Goal: Task Accomplishment & Management: Manage account settings

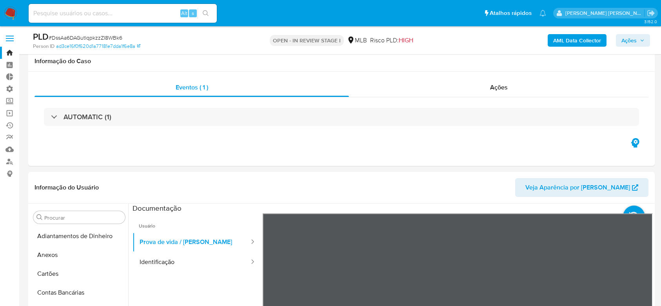
select select "10"
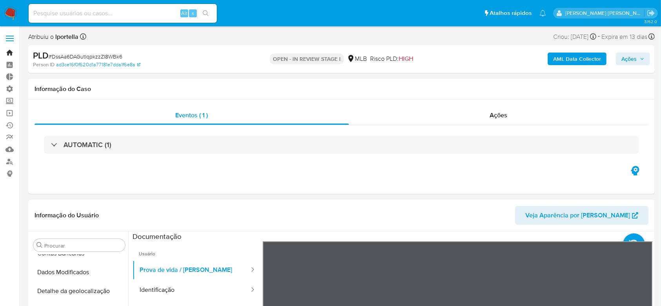
click at [13, 55] on link "Bandeja" at bounding box center [46, 53] width 93 height 12
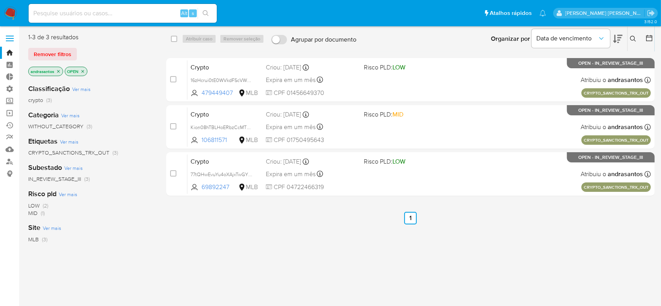
click at [58, 71] on icon "close-filter" at bounding box center [58, 71] width 3 height 3
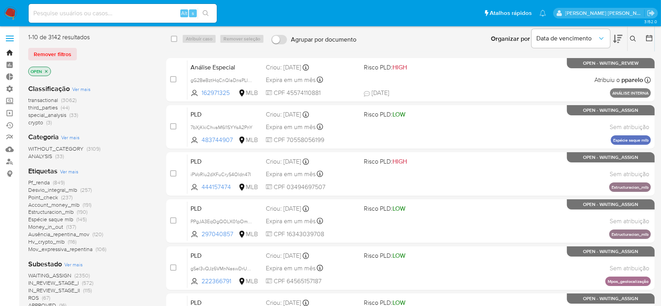
click at [11, 55] on link "Bandeja" at bounding box center [46, 53] width 93 height 12
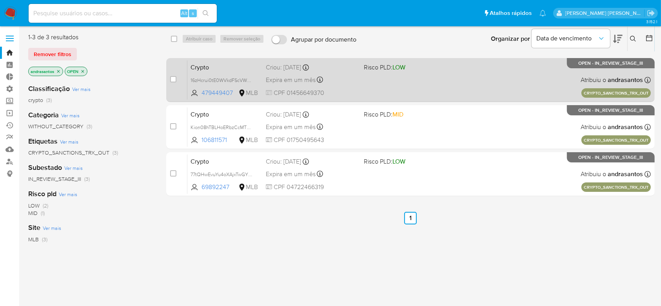
click at [237, 73] on div "Crypto 16zHcrui0tE0WVkdFScVWxac 479449407 MLB Risco PLD: LOW Criou: 11/08/2025 …" at bounding box center [420, 80] width 464 height 40
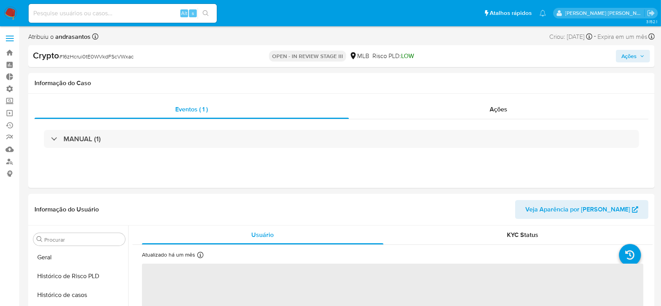
scroll to position [331, 0]
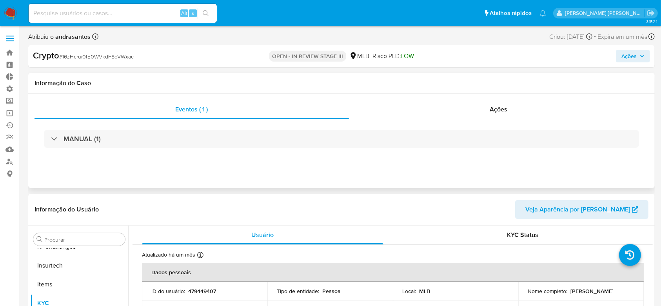
select select "10"
click at [494, 112] on span "Ações" at bounding box center [499, 109] width 18 height 9
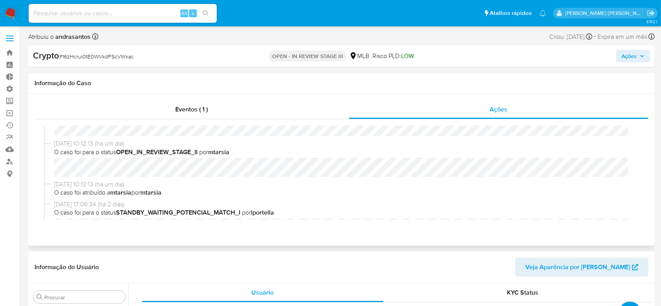
scroll to position [0, 0]
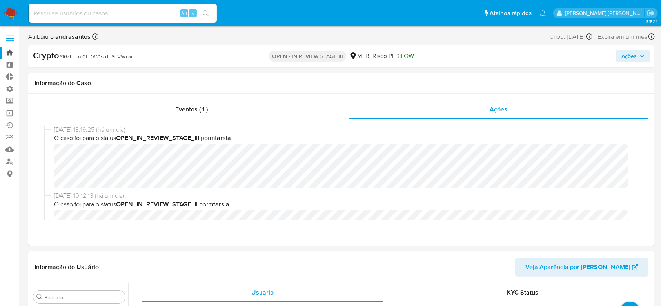
click at [7, 54] on link "Bandeja" at bounding box center [46, 53] width 93 height 12
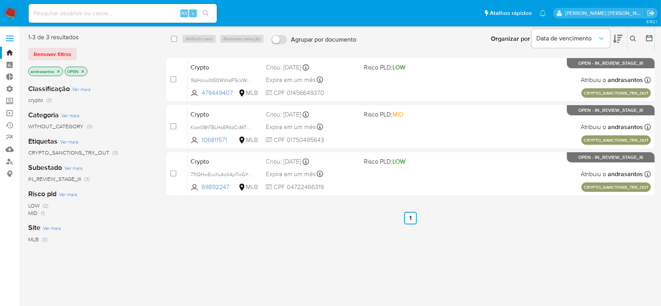
click at [58, 71] on icon "close-filter" at bounding box center [58, 71] width 3 height 3
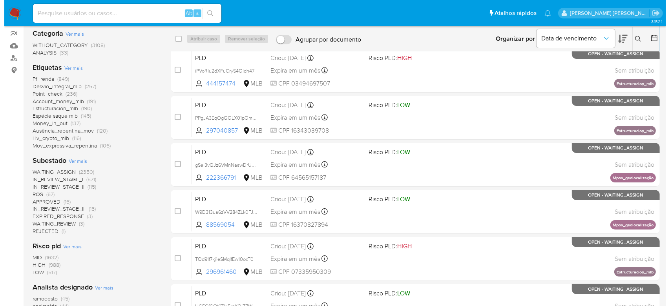
scroll to position [104, 0]
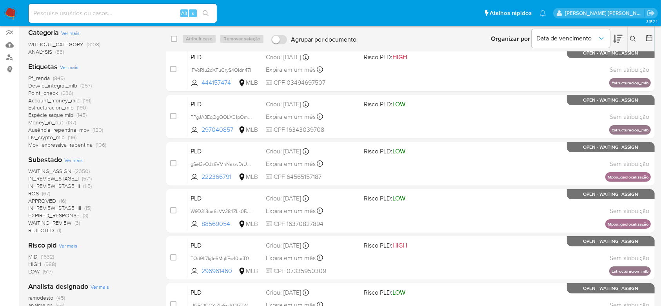
click at [69, 160] on span "Ver mais" at bounding box center [73, 160] width 18 height 7
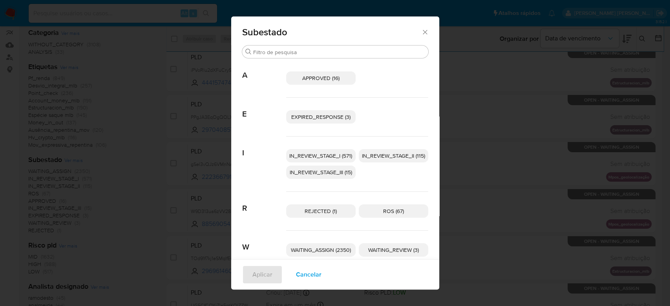
click at [331, 153] on span "IN_REVIEW_STAGE_I (571)" at bounding box center [320, 156] width 63 height 8
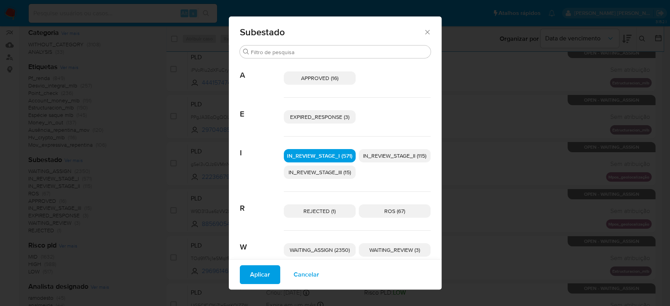
click at [376, 152] on span "IN_REVIEW_STAGE_II (115)" at bounding box center [394, 156] width 63 height 8
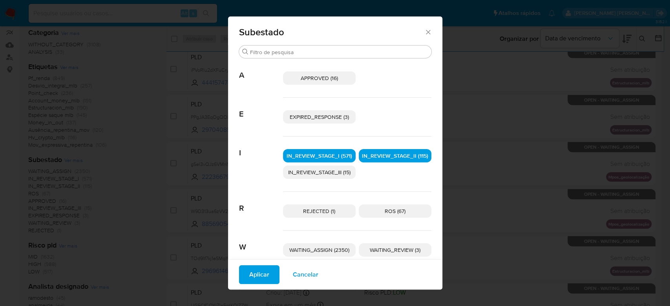
click at [259, 273] on span "Aplicar" at bounding box center [259, 274] width 20 height 17
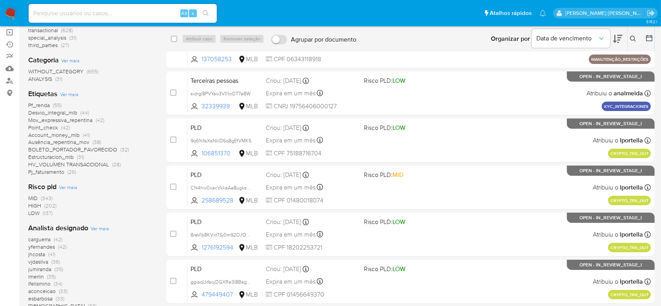
scroll to position [104, 0]
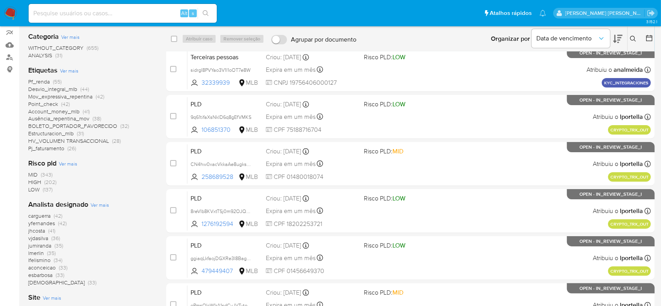
click at [50, 215] on span "carguerra" at bounding box center [39, 216] width 22 height 8
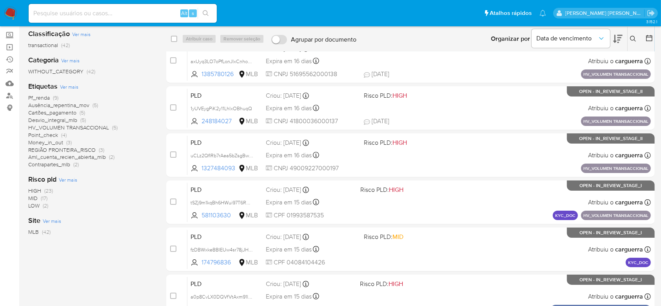
scroll to position [52, 0]
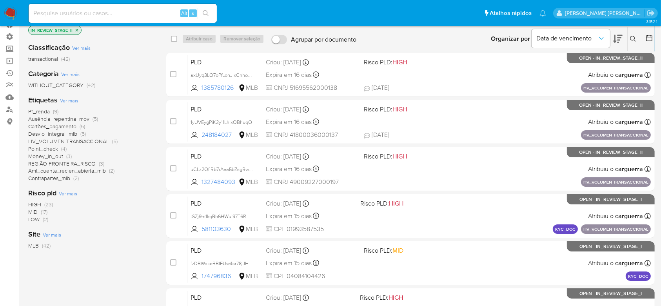
click at [43, 111] on span "Pf_renda" at bounding box center [39, 111] width 22 height 8
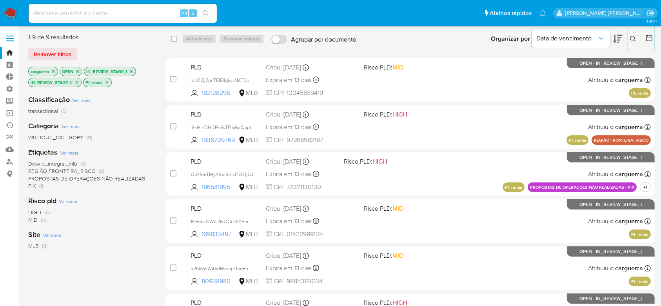
click at [109, 82] on icon "close-filter" at bounding box center [107, 82] width 5 height 5
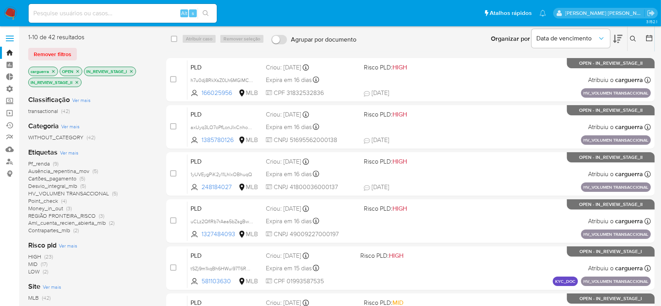
click at [72, 155] on span "Ver mais" at bounding box center [69, 152] width 18 height 7
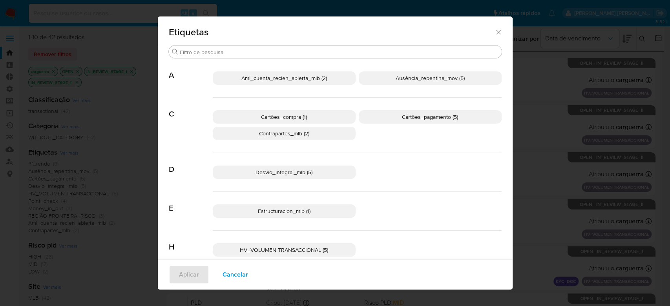
click at [258, 74] on span "Aml_cuenta_recien_abierta_mlb (2)" at bounding box center [284, 78] width 86 height 8
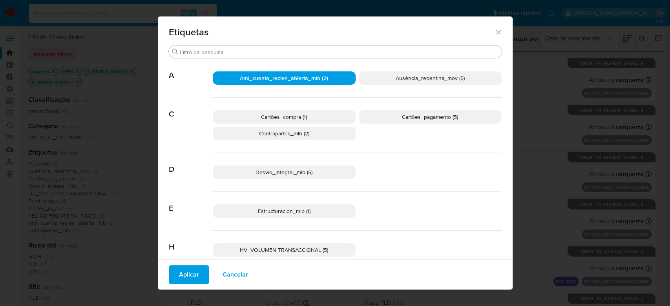
click at [395, 80] on span "Ausência_repentina_mov (5)" at bounding box center [429, 78] width 69 height 8
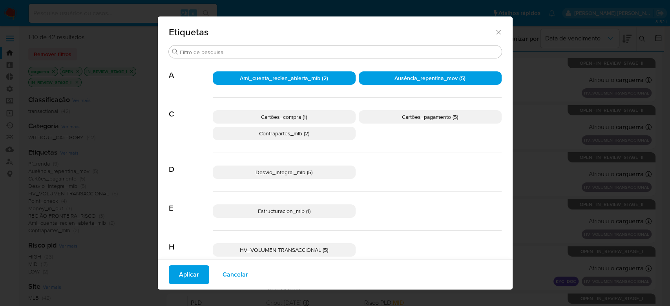
click at [276, 116] on span "Cartões_compra (1)" at bounding box center [284, 117] width 46 height 8
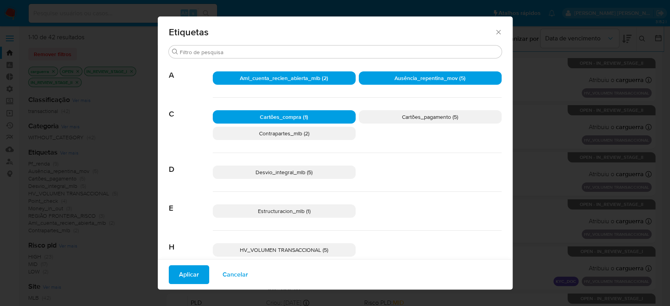
click at [390, 115] on p "Cartões_pagamento (5)" at bounding box center [430, 116] width 143 height 13
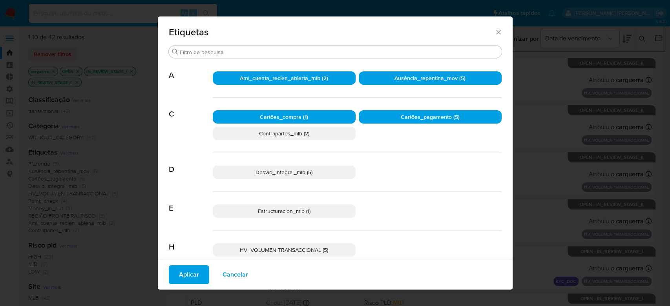
click at [299, 130] on span "Contrapartes_mlb (2)" at bounding box center [284, 133] width 50 height 8
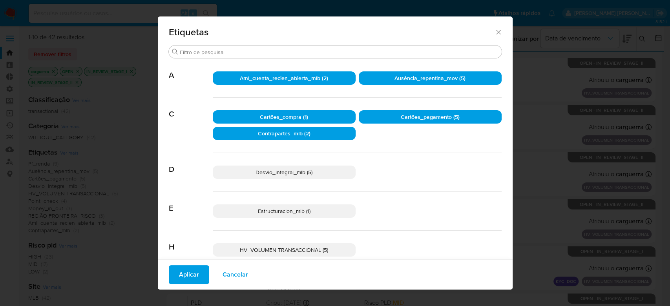
click at [291, 168] on span "Desvio_integral_mlb (5)" at bounding box center [283, 172] width 57 height 8
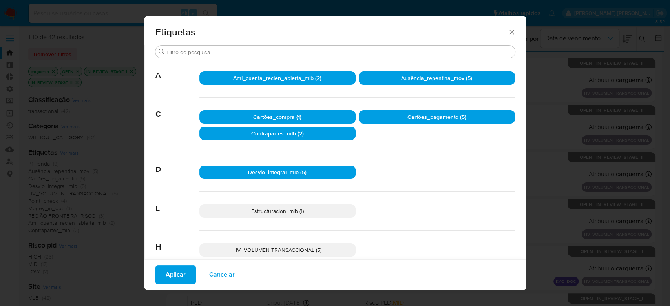
click at [268, 210] on span "Estructuracion_mlb (1)" at bounding box center [277, 211] width 53 height 8
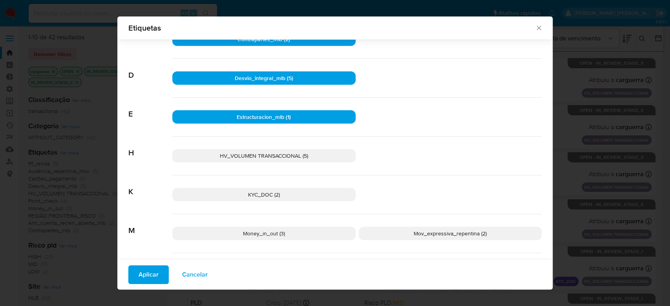
scroll to position [98, 0]
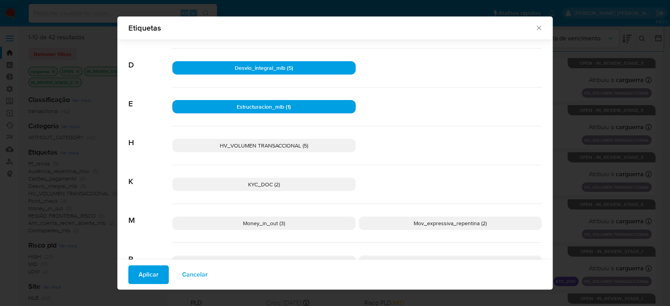
click at [275, 146] on span "HV_VOLUMEN TRANSACCIONAL (5)" at bounding box center [264, 146] width 88 height 8
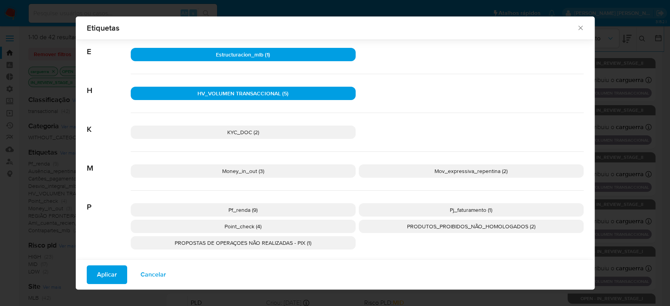
scroll to position [203, 0]
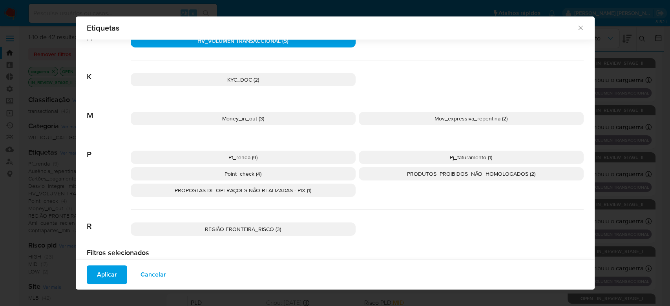
click at [269, 77] on p "KYC_DOC (2)" at bounding box center [243, 79] width 225 height 13
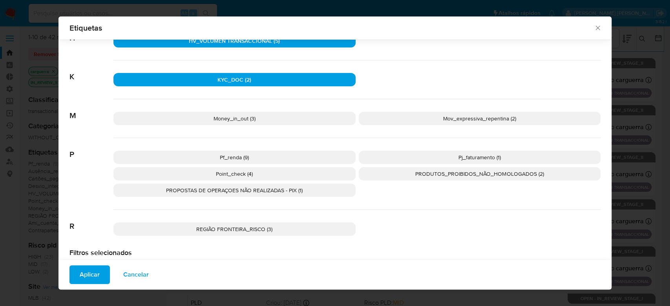
click at [259, 117] on p "Money_in_out (3)" at bounding box center [234, 118] width 242 height 13
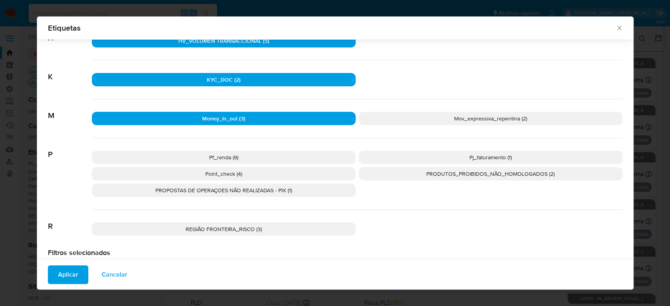
click at [437, 120] on p "Mov_expressiva_repentina (2)" at bounding box center [491, 118] width 264 height 13
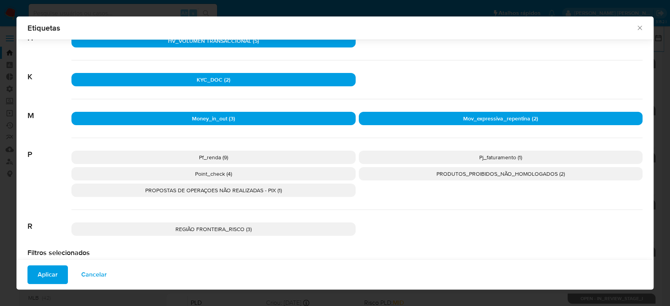
click at [264, 155] on p "Pf_renda (9)" at bounding box center [213, 157] width 284 height 13
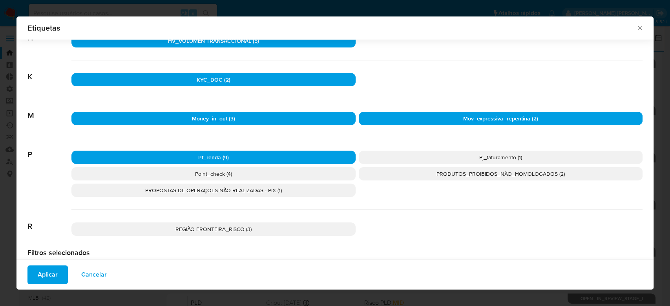
click at [247, 173] on p "Point_check (4)" at bounding box center [213, 173] width 284 height 13
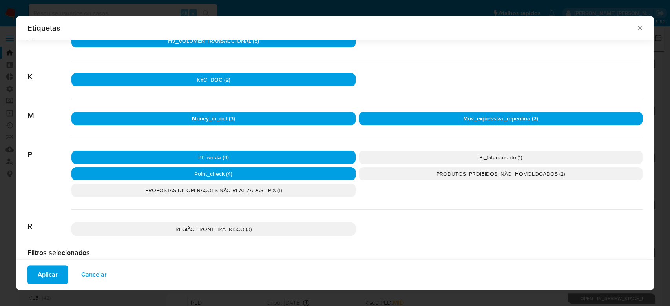
click at [482, 155] on span "Pj_faturamento (1)" at bounding box center [500, 157] width 42 height 8
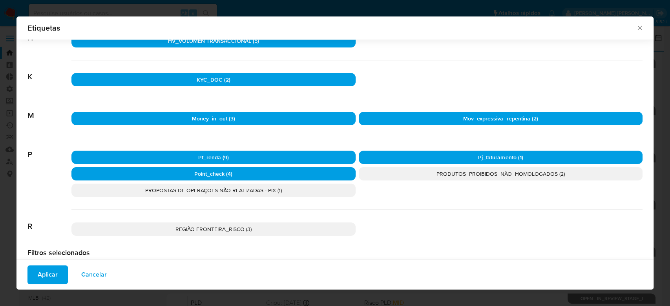
click at [249, 228] on p "REGIÃO FRONTEIRA_RISCO (3)" at bounding box center [213, 228] width 284 height 13
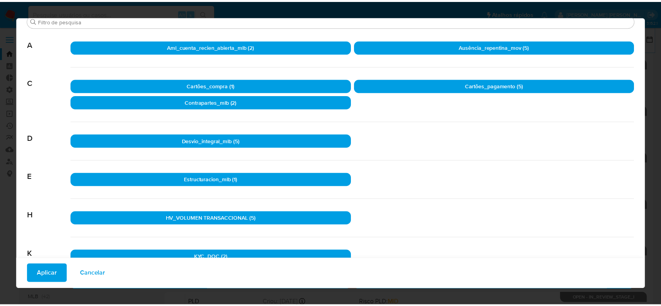
scroll to position [0, 0]
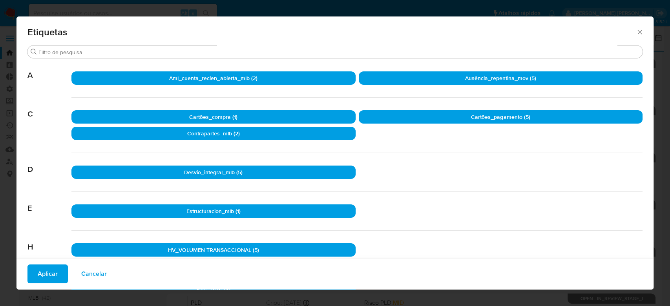
click at [31, 274] on button "Aplicar" at bounding box center [47, 273] width 40 height 19
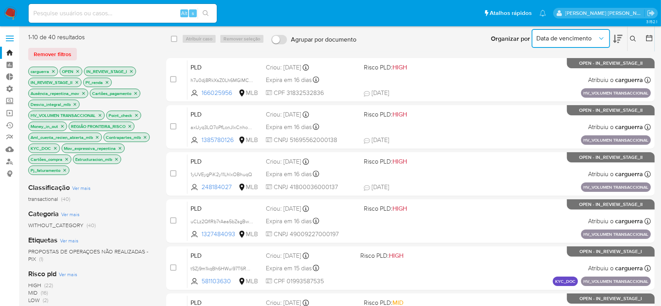
click at [602, 38] on icon "Organizar por" at bounding box center [602, 39] width 8 height 8
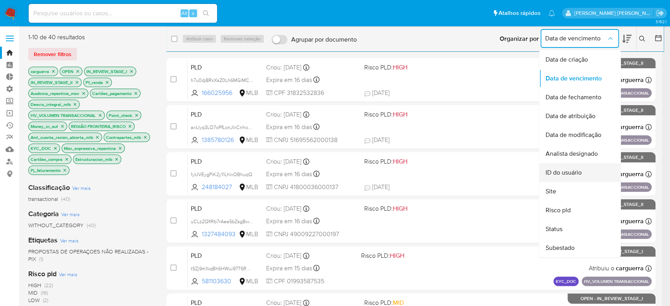
click at [577, 170] on span "ID do usuário" at bounding box center [563, 173] width 36 height 8
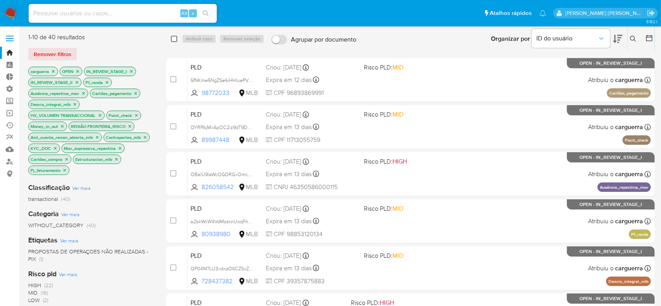
click at [176, 41] on input "checkbox" at bounding box center [174, 39] width 6 height 6
checkbox input "true"
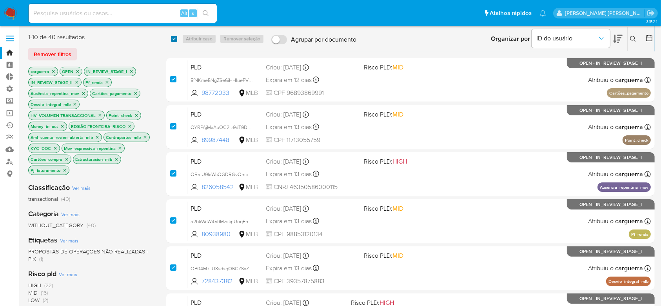
checkbox input "true"
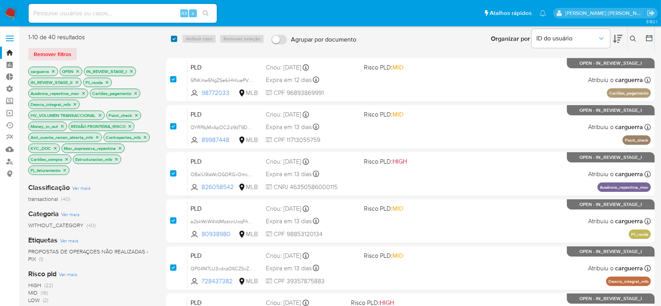
checkbox input "true"
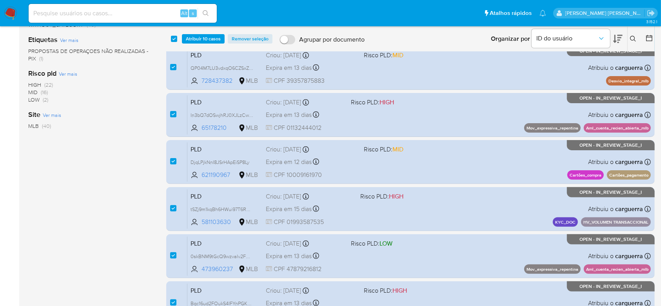
scroll to position [253, 0]
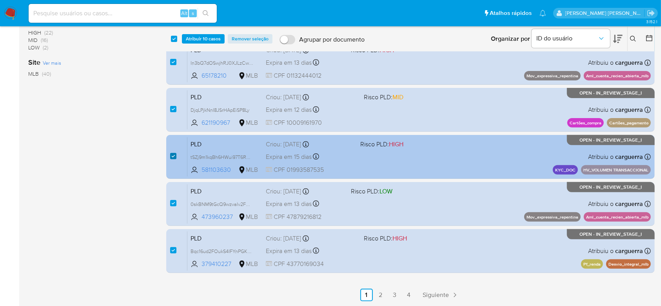
click at [173, 154] on input "checkbox" at bounding box center [173, 156] width 6 height 6
checkbox input "false"
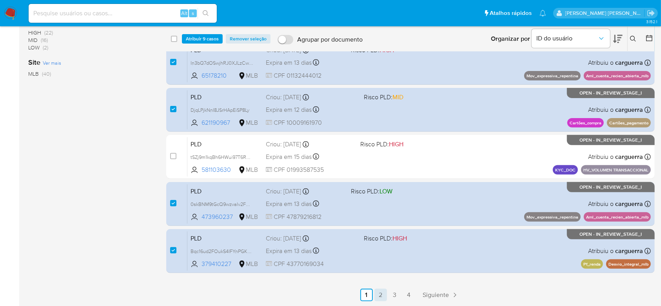
click at [377, 293] on link "2" at bounding box center [381, 295] width 13 height 13
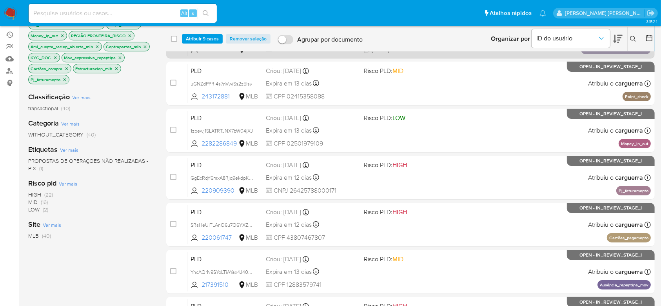
scroll to position [104, 0]
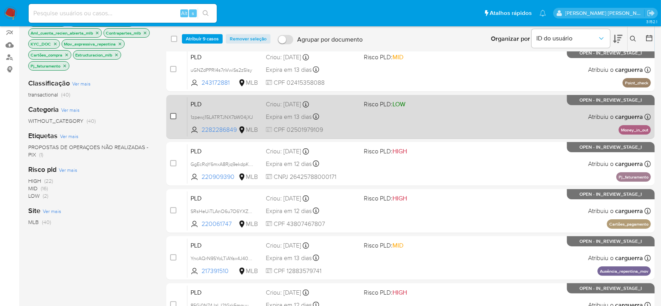
click at [173, 115] on input "checkbox" at bounding box center [173, 116] width 6 height 6
checkbox input "true"
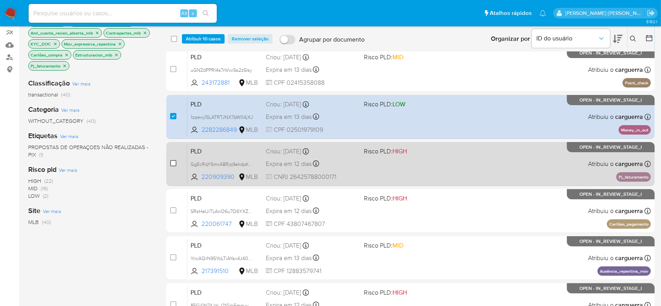
click at [174, 164] on input "checkbox" at bounding box center [173, 163] width 6 height 6
checkbox input "true"
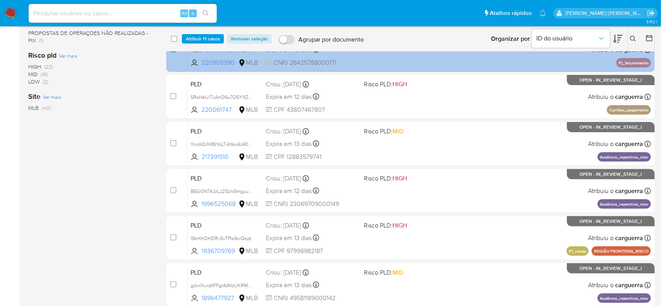
scroll to position [253, 0]
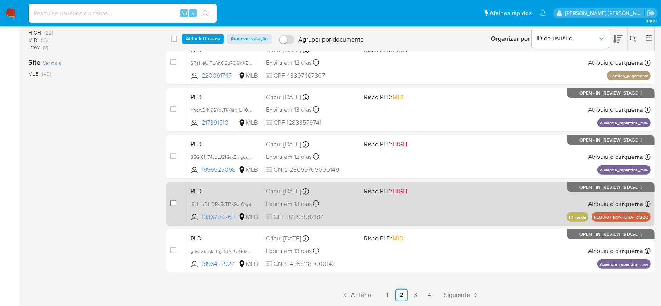
click at [171, 204] on input "checkbox" at bounding box center [173, 203] width 6 height 6
checkbox input "true"
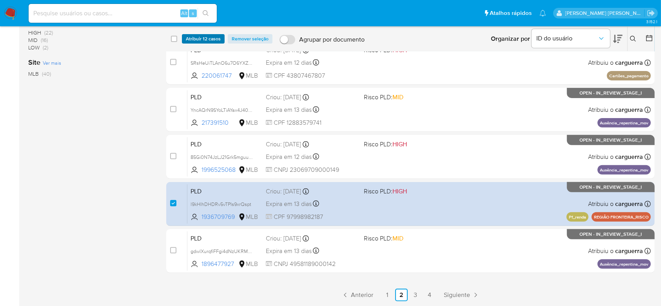
click at [213, 40] on span "Atribuir 12 casos" at bounding box center [203, 39] width 35 height 8
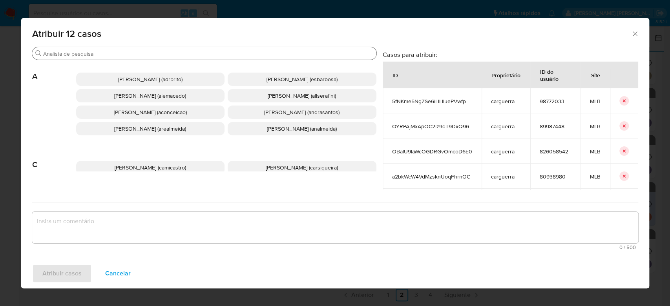
click at [214, 49] on div "Buscar" at bounding box center [204, 53] width 344 height 13
click at [212, 55] on input "Buscar" at bounding box center [208, 53] width 330 height 7
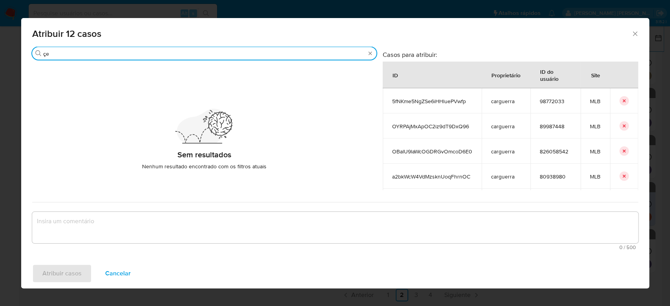
type input "ç"
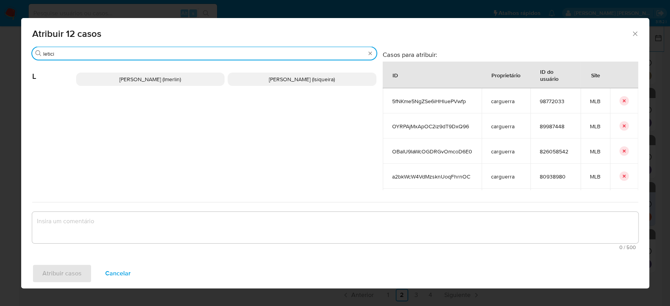
type input "letici"
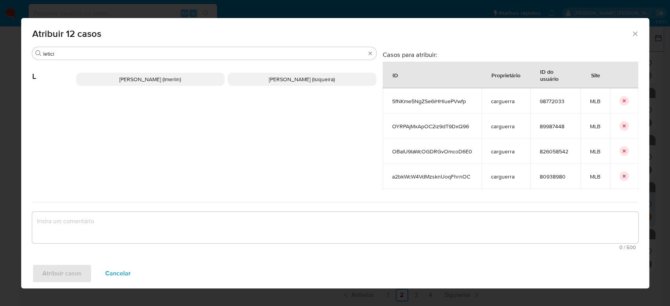
click at [306, 77] on span "Leticia De Souza Siqueira (lsiqueira)" at bounding box center [302, 79] width 66 height 8
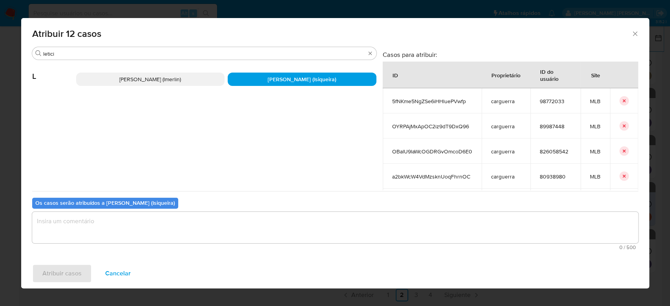
click at [113, 208] on div "Os casos serão atribuídos a Leticia De Souza Siqueira (lsiqueira)" at bounding box center [105, 203] width 146 height 11
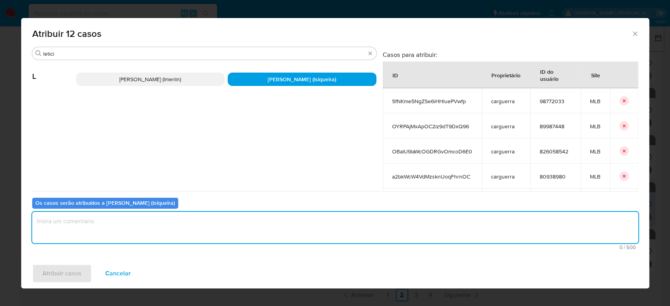
click at [103, 219] on textarea "assign-modal" at bounding box center [335, 227] width 606 height 31
drag, startPoint x: 106, startPoint y: 220, endPoint x: 22, endPoint y: 206, distance: 85.6
click at [22, 206] on div "Buscar letici L Leticia Bento Merlin (lmerlin) Leticia De Souza Siqueira (lsiqu…" at bounding box center [335, 153] width 628 height 212
click at [100, 224] on textarea "Para tratamento." at bounding box center [335, 227] width 606 height 31
type textarea "Para tratamento."
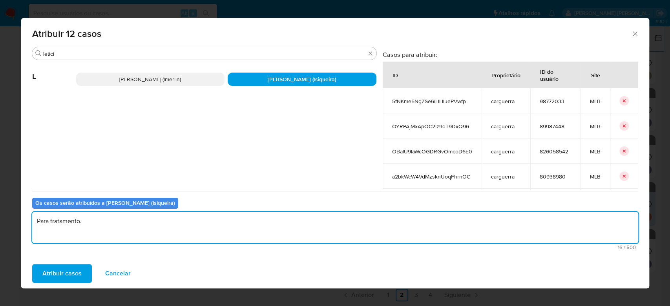
click at [69, 266] on span "Atribuir casos" at bounding box center [61, 273] width 39 height 17
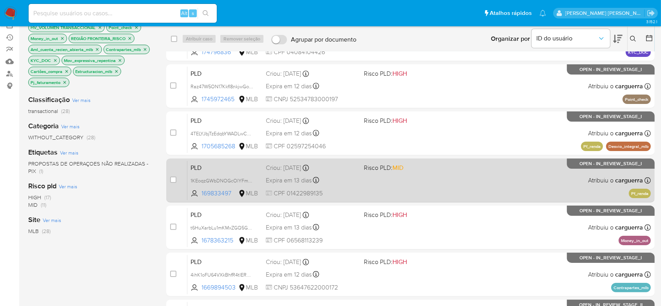
scroll to position [104, 0]
